Goal: Information Seeking & Learning: Compare options

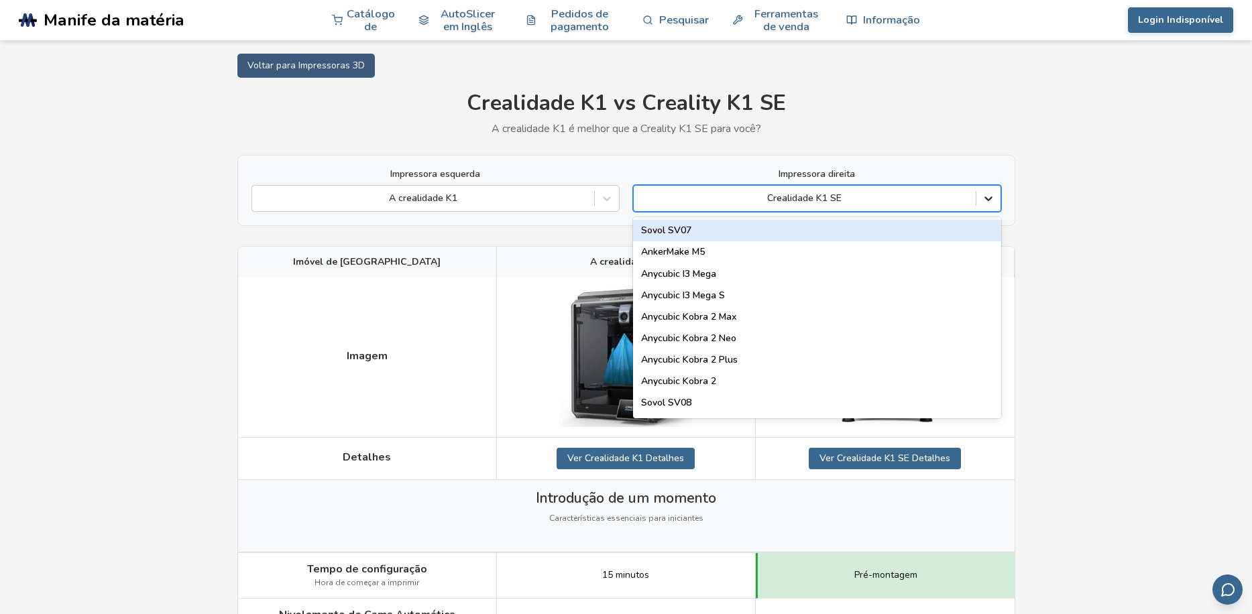
click at [996, 197] on div at bounding box center [988, 198] width 24 height 24
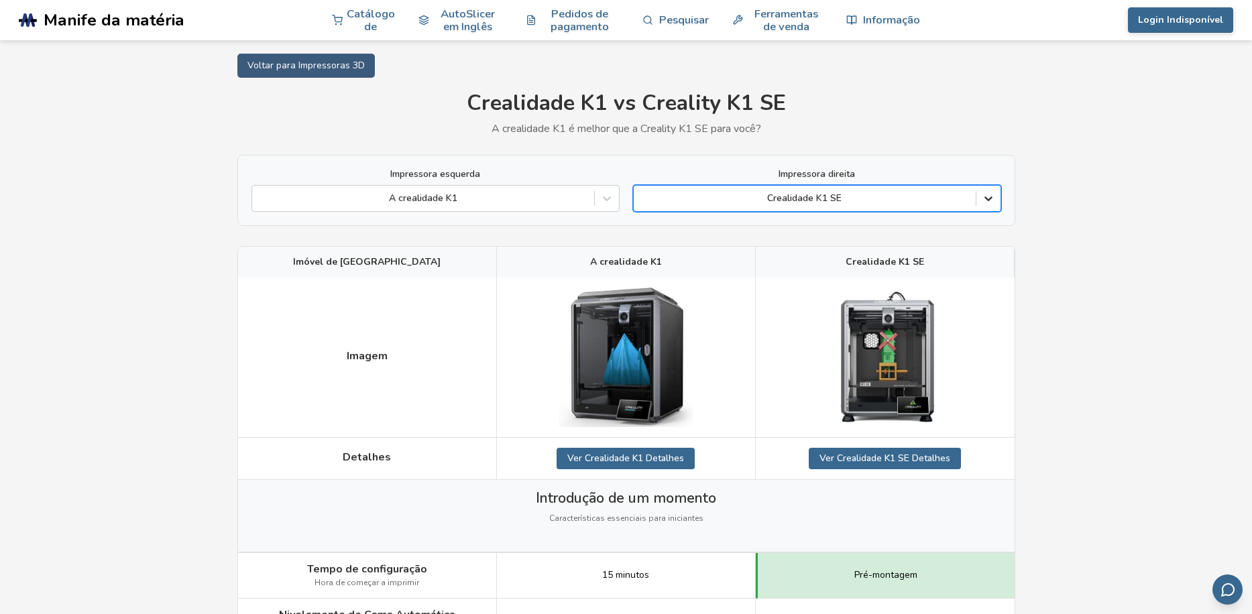
click at [996, 197] on div at bounding box center [988, 198] width 24 height 24
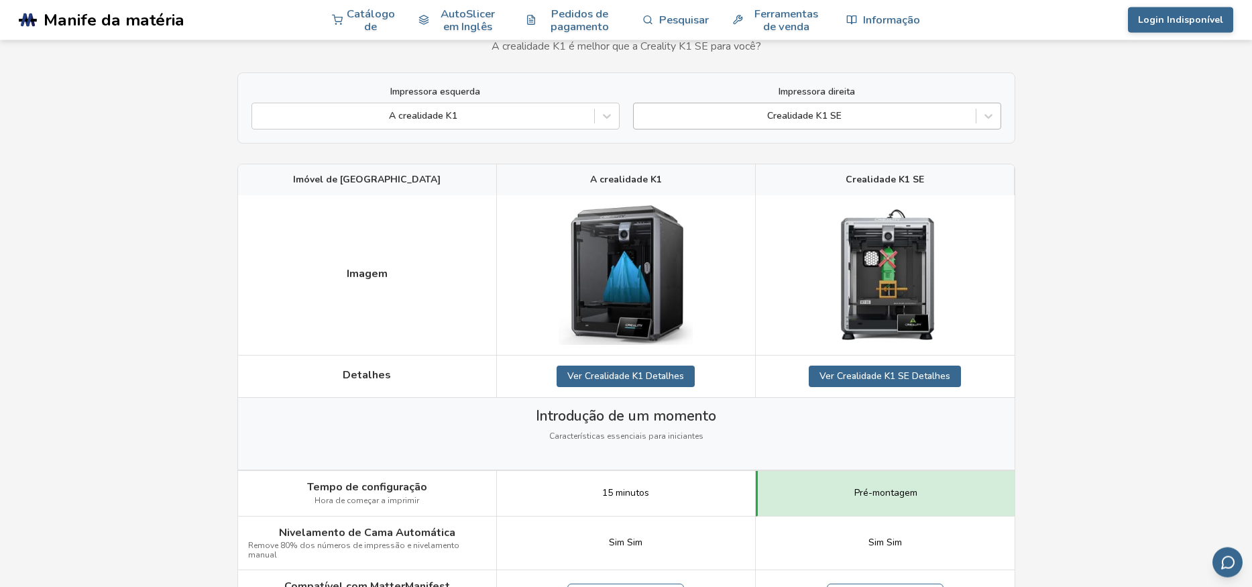
scroll to position [93, 0]
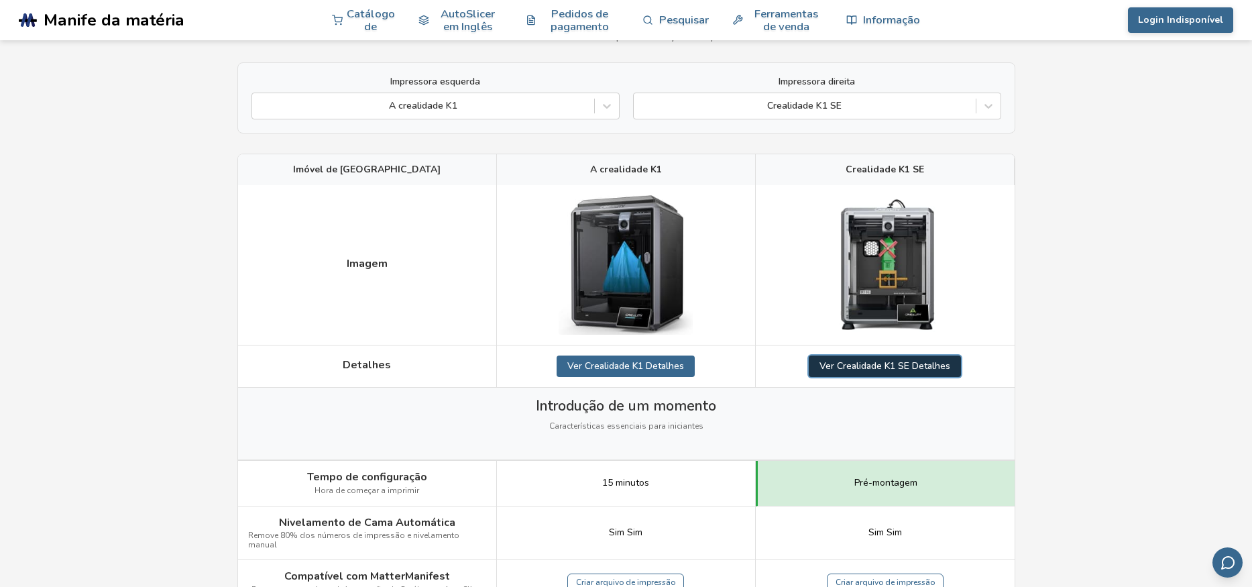
click at [891, 369] on link "Ver Crealidade K1 SE Detalhes" at bounding box center [885, 365] width 152 height 21
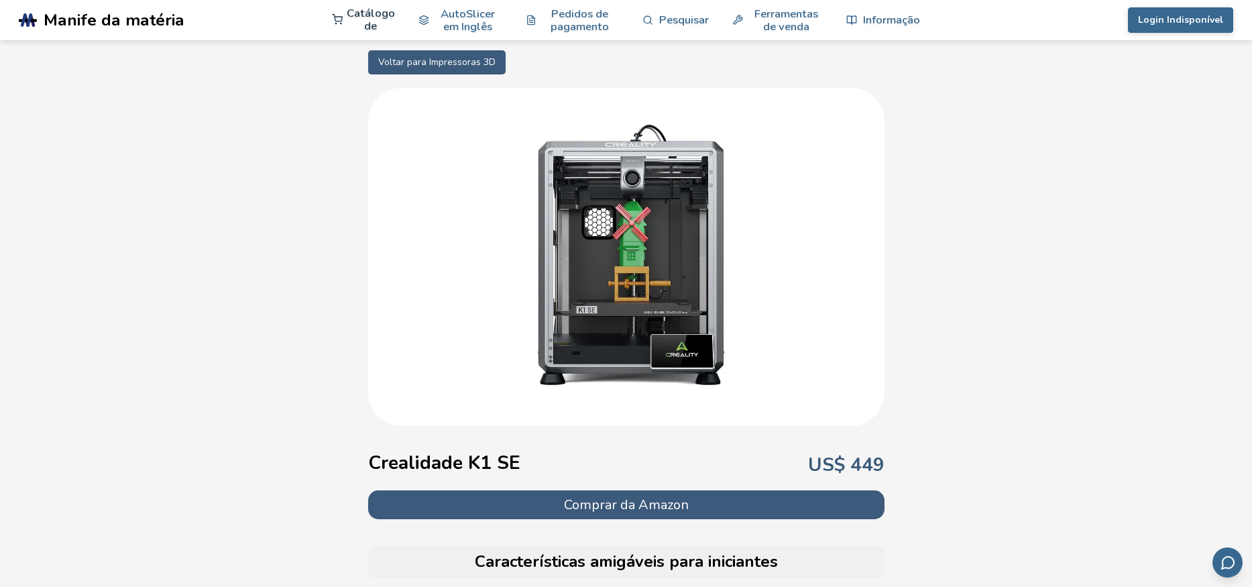
click at [363, 25] on link "Catálogo de" at bounding box center [363, 19] width 63 height 40
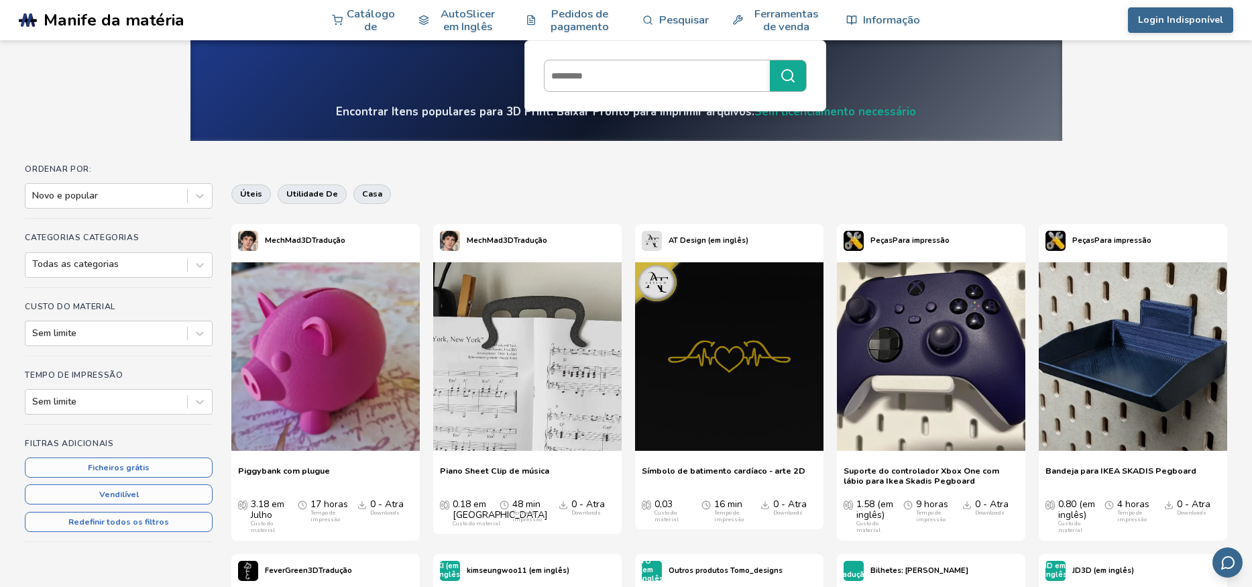
click at [658, 68] on input at bounding box center [654, 76] width 219 height 24
type input "*****"
click at [770, 60] on button "*****" at bounding box center [788, 75] width 36 height 31
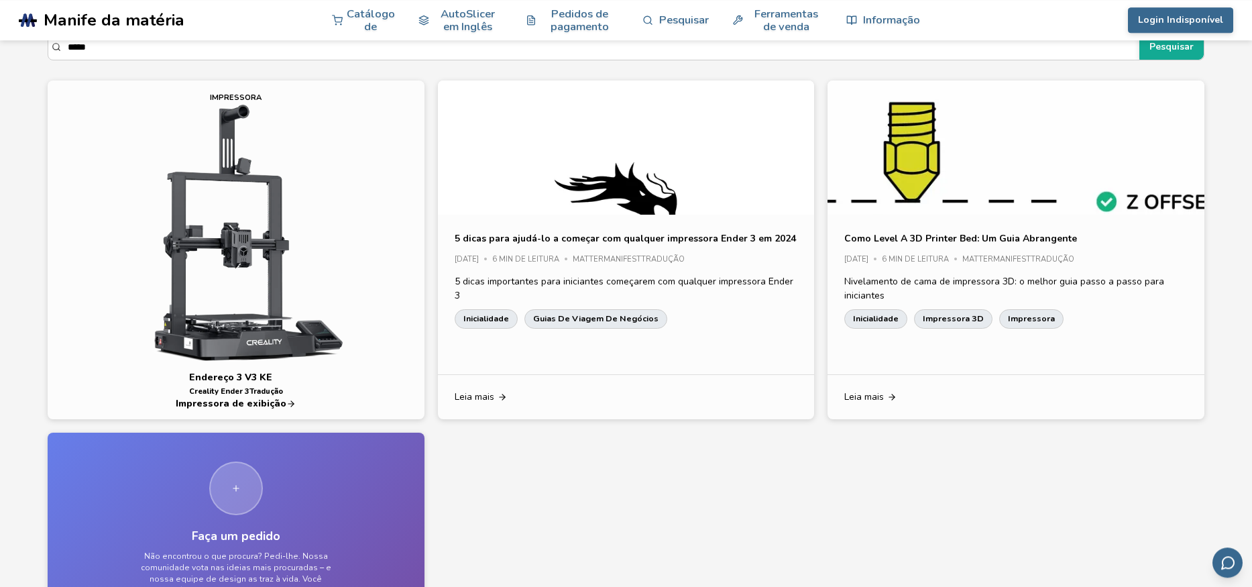
scroll to position [93, 0]
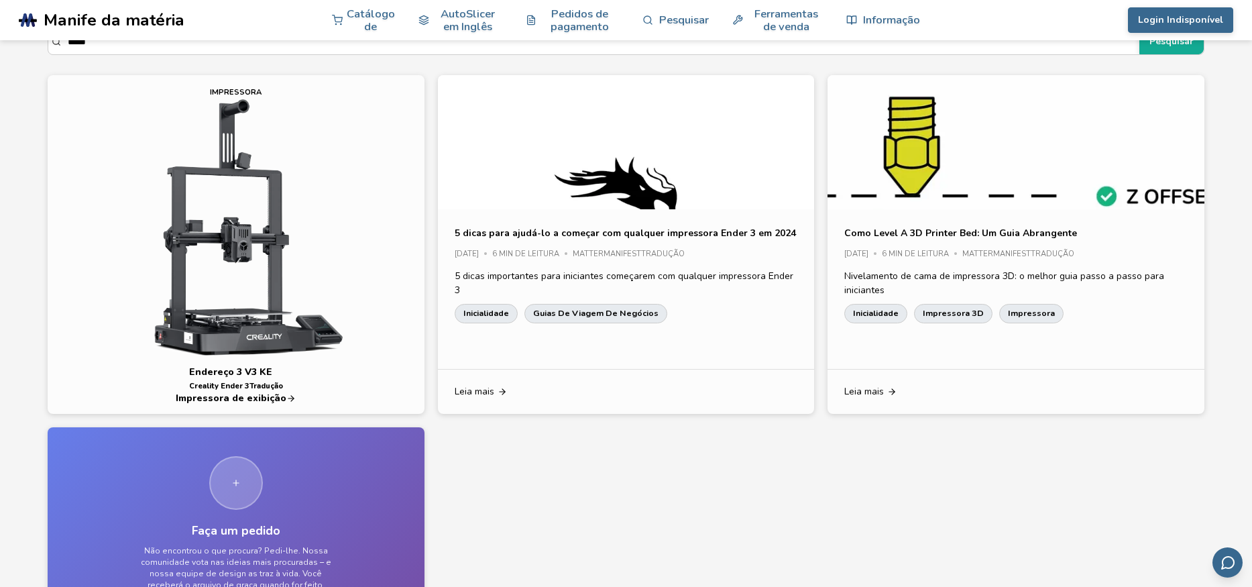
click at [237, 398] on span "Impressora de exibição" at bounding box center [231, 398] width 111 height 11
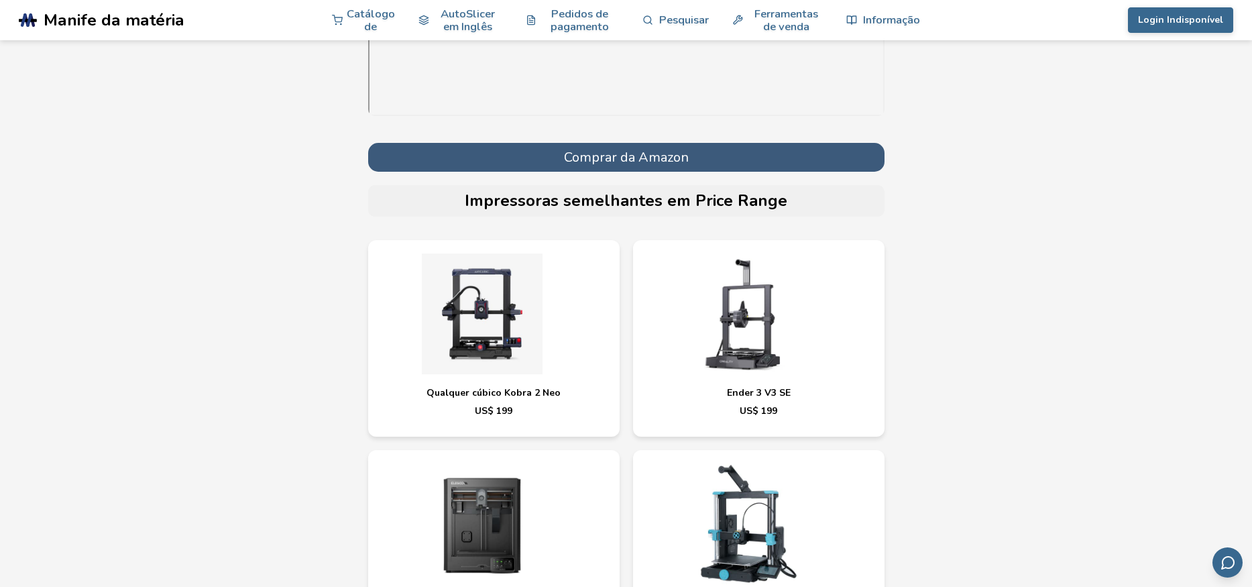
scroll to position [4164, 0]
